Goal: Complete application form

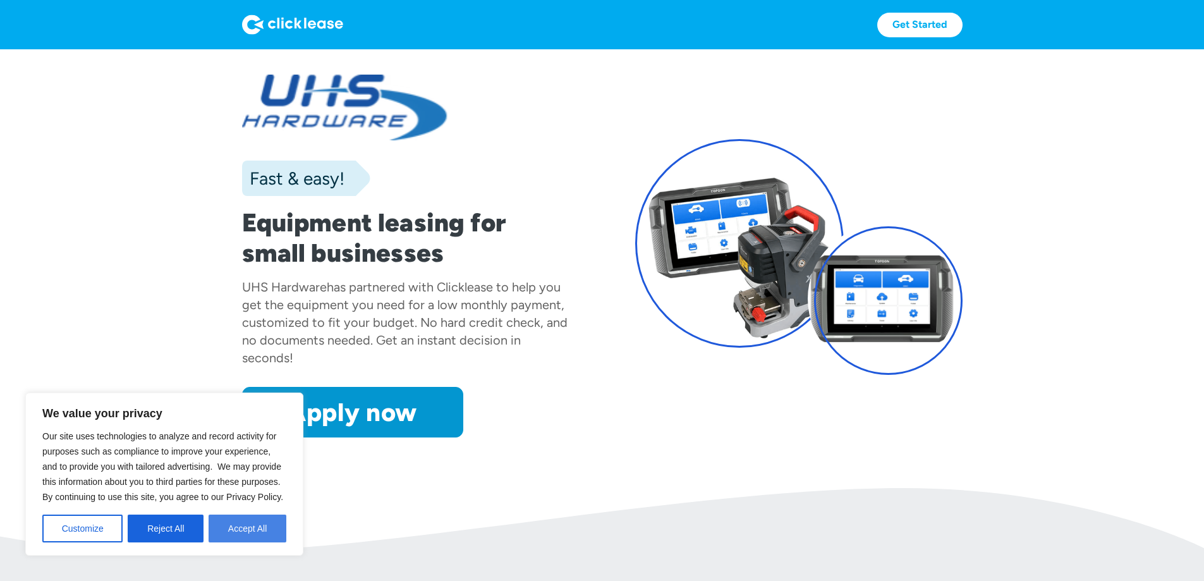
click at [225, 523] on button "Accept All" at bounding box center [248, 528] width 78 height 28
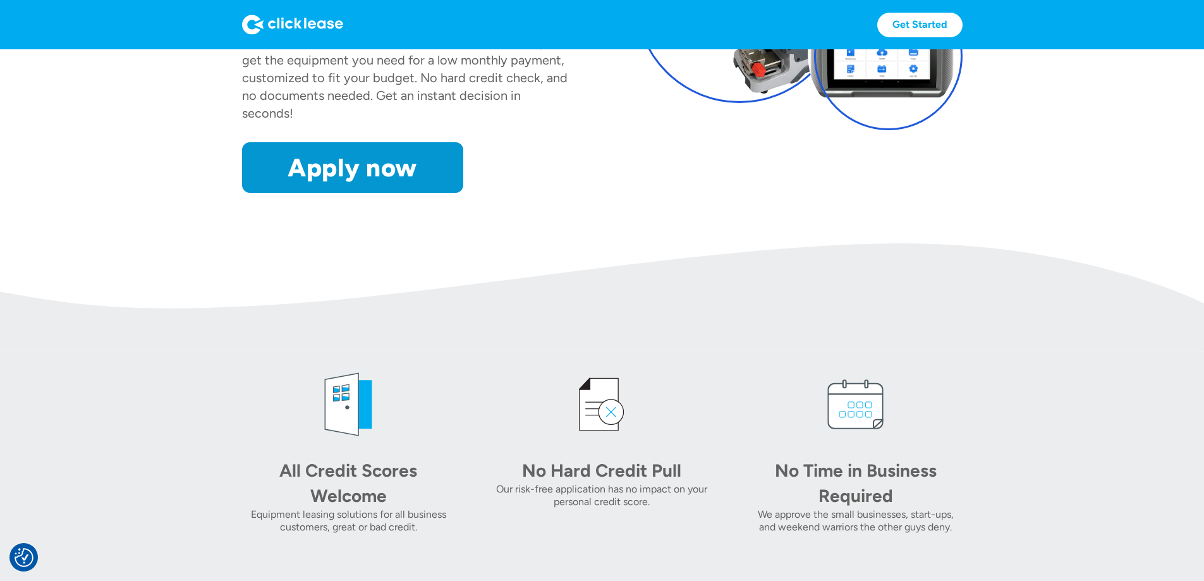
scroll to position [126, 0]
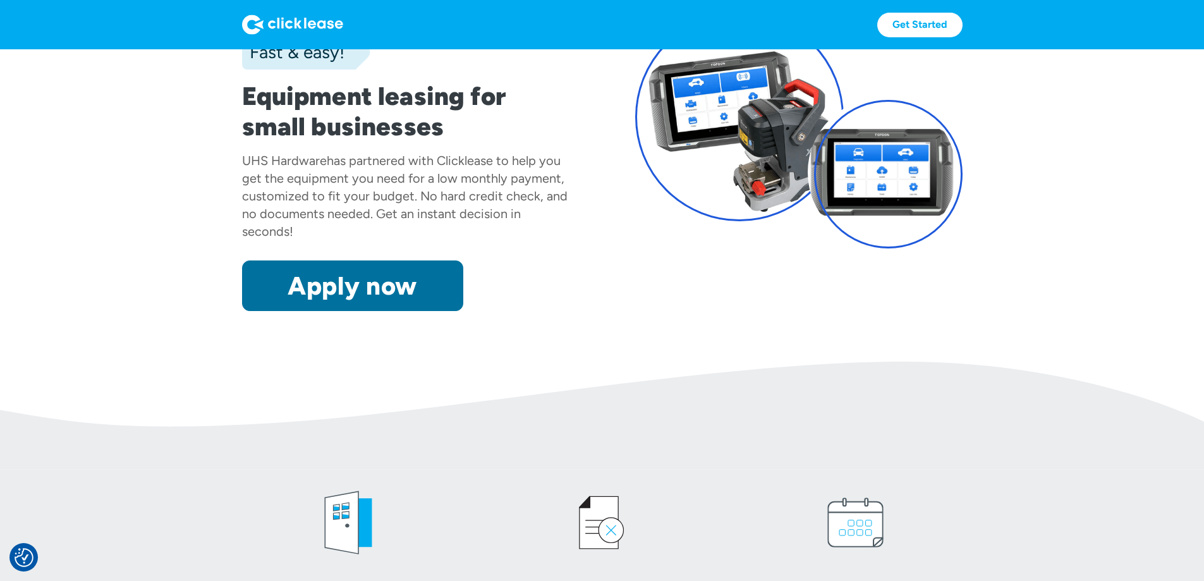
click at [294, 311] on link "Apply now" at bounding box center [352, 285] width 221 height 51
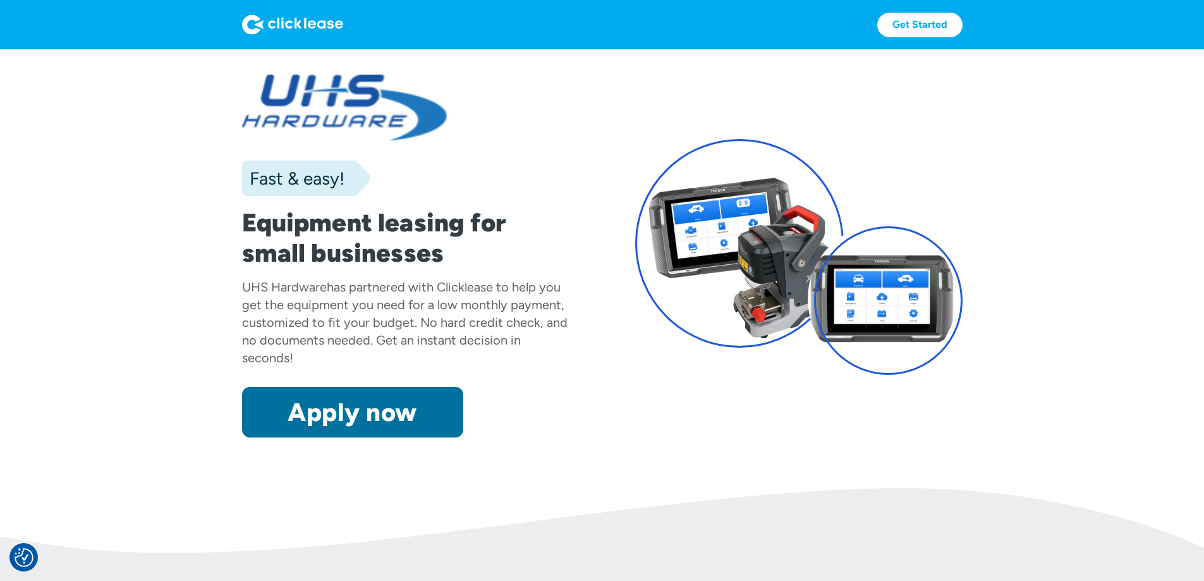
click at [341, 437] on link "Apply now" at bounding box center [352, 412] width 221 height 51
